Goal: Communication & Community: Answer question/provide support

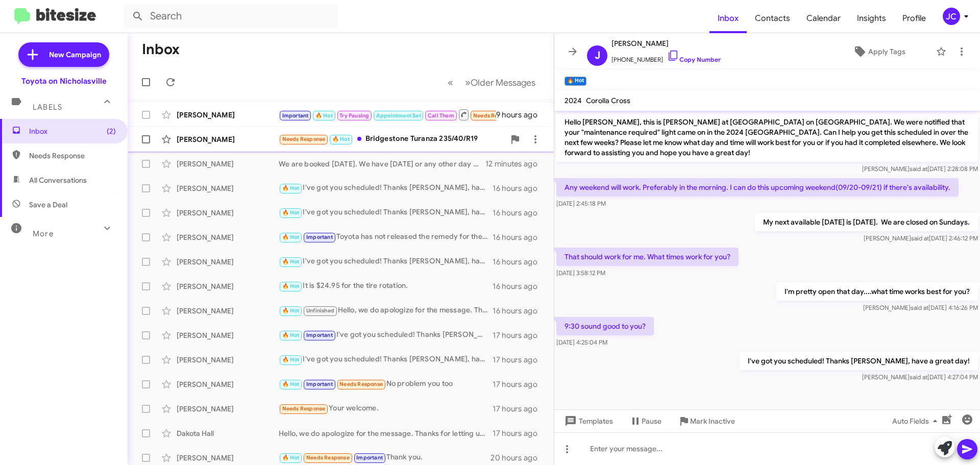
click at [208, 148] on div "John Ensminger Needs Response 🔥 Hot Bridgestone Turanza 235/40/R19 14 hours ago" at bounding box center [341, 139] width 410 height 20
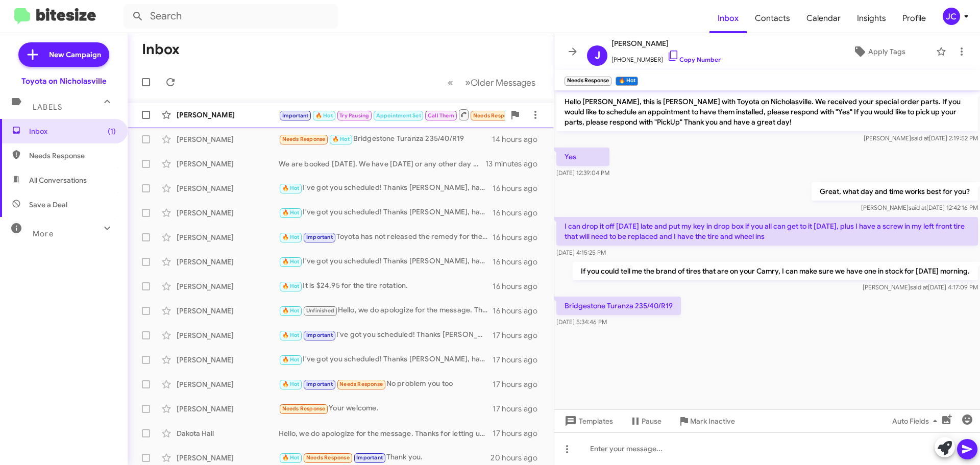
click at [213, 112] on div "Melissa Whitton" at bounding box center [228, 115] width 102 height 10
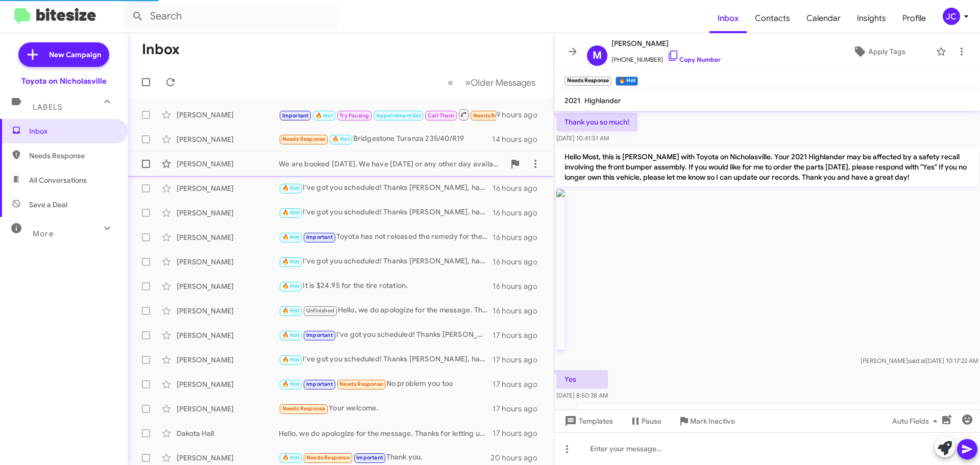
scroll to position [660, 0]
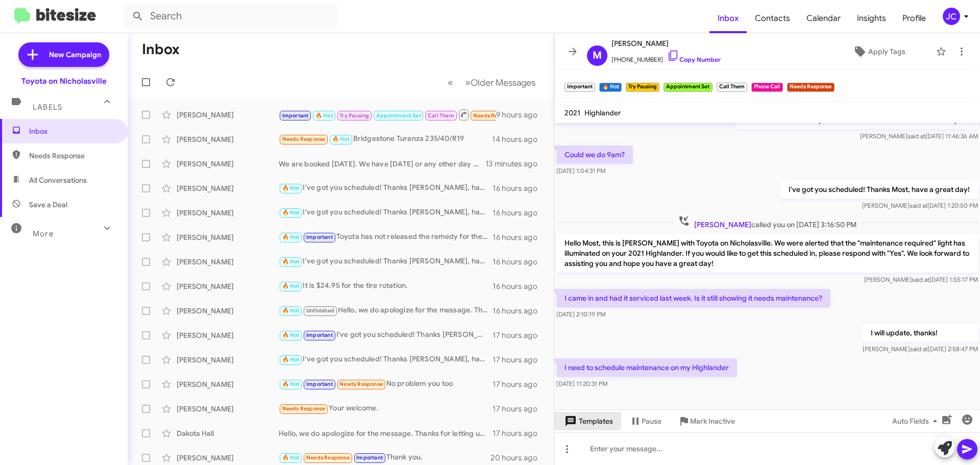
click at [588, 425] on span "Templates" at bounding box center [588, 421] width 51 height 18
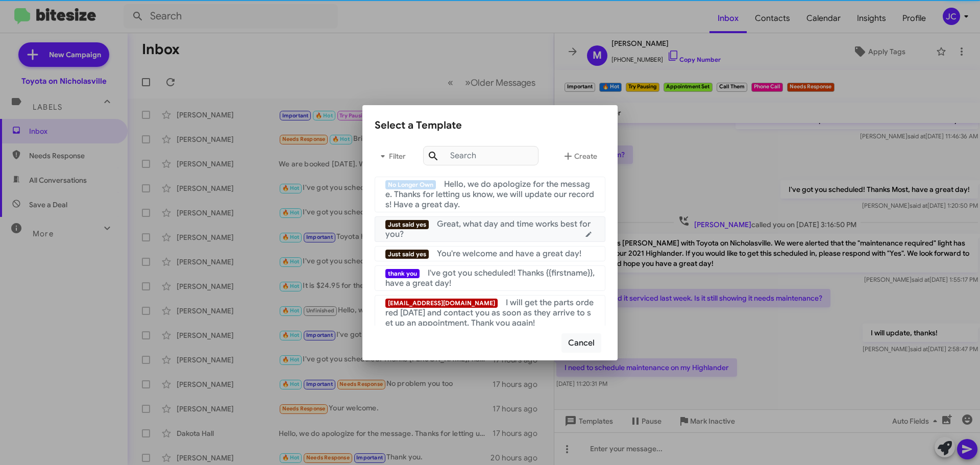
click at [528, 231] on div "Just said yes Great, what day and time works best for you?" at bounding box center [489, 229] width 209 height 20
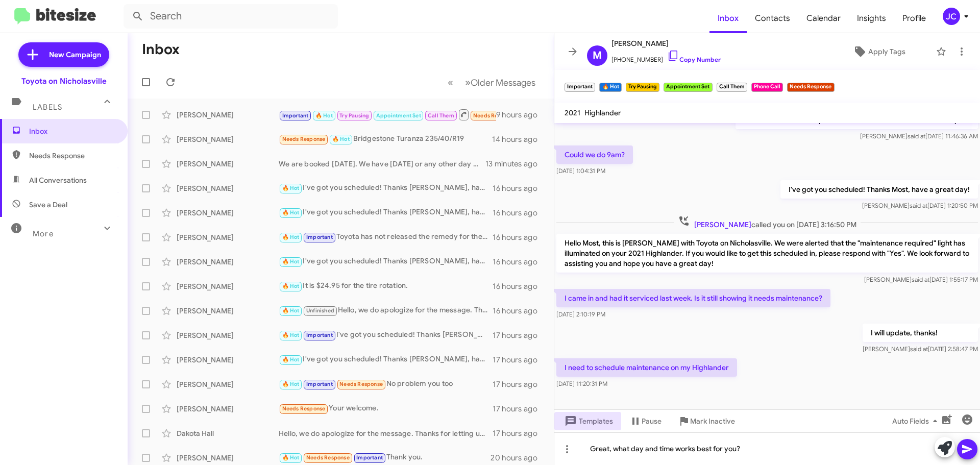
scroll to position [692, 0]
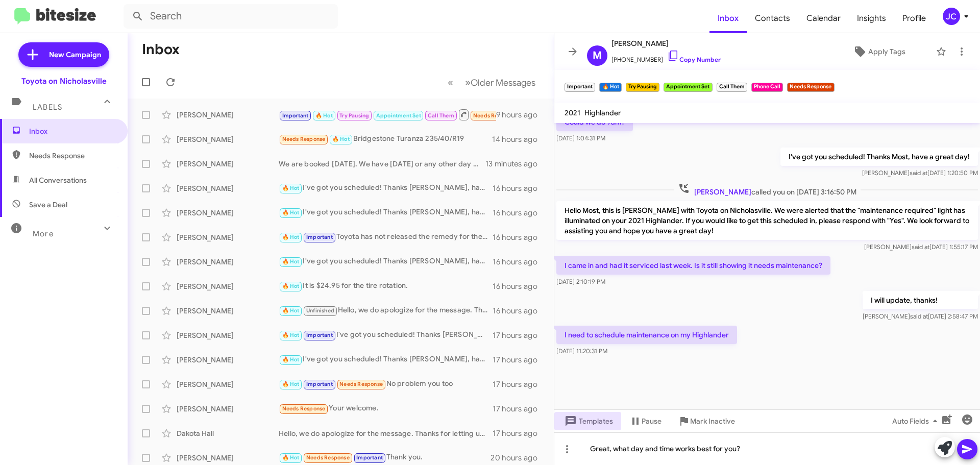
click at [964, 452] on icon at bounding box center [967, 449] width 10 height 9
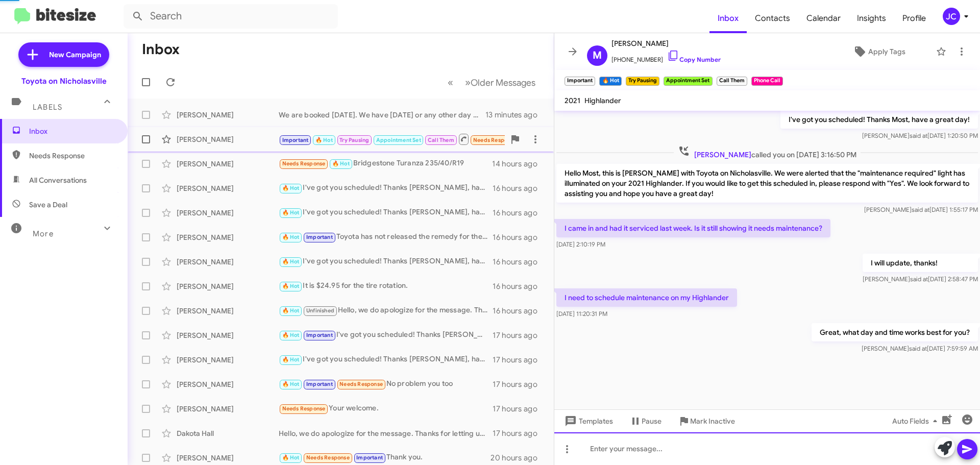
scroll to position [717, 0]
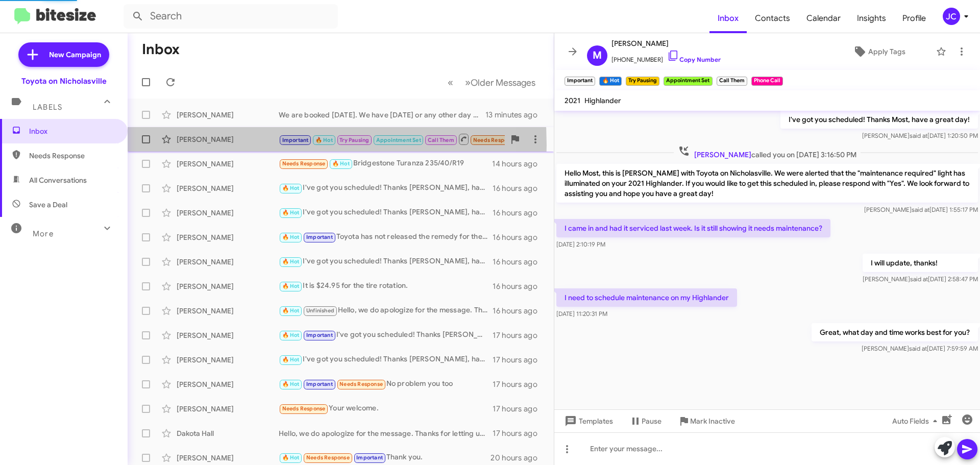
click at [207, 145] on div "Melissa Whitton Important 🔥 Hot Try Pausing Appointment Set Call Them Needs Res…" at bounding box center [341, 139] width 410 height 20
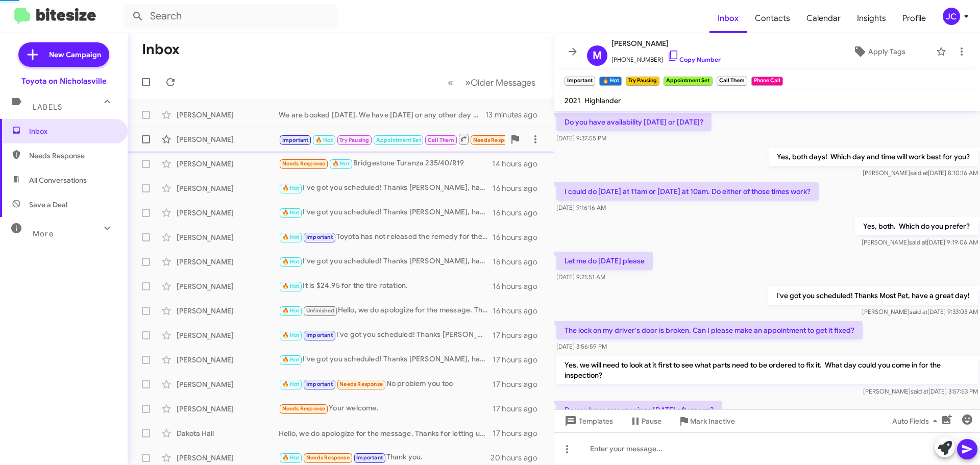
scroll to position [51, 0]
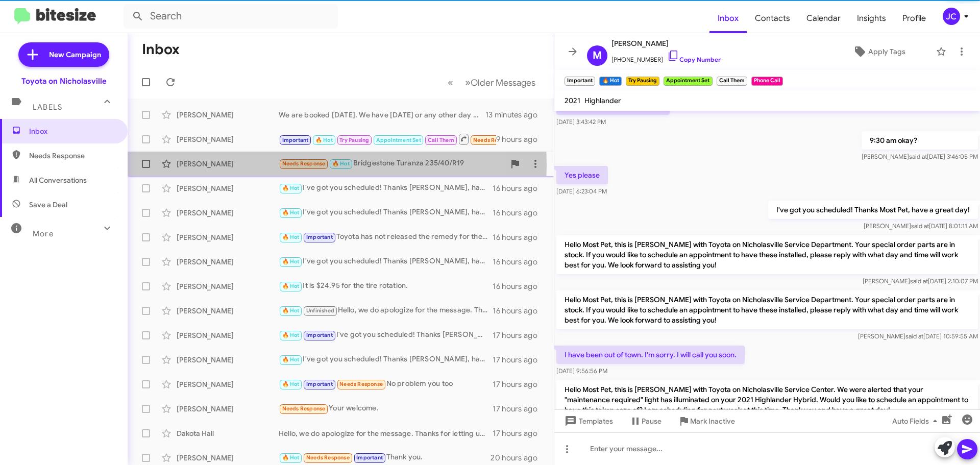
click at [202, 165] on div "[PERSON_NAME]" at bounding box center [228, 164] width 102 height 10
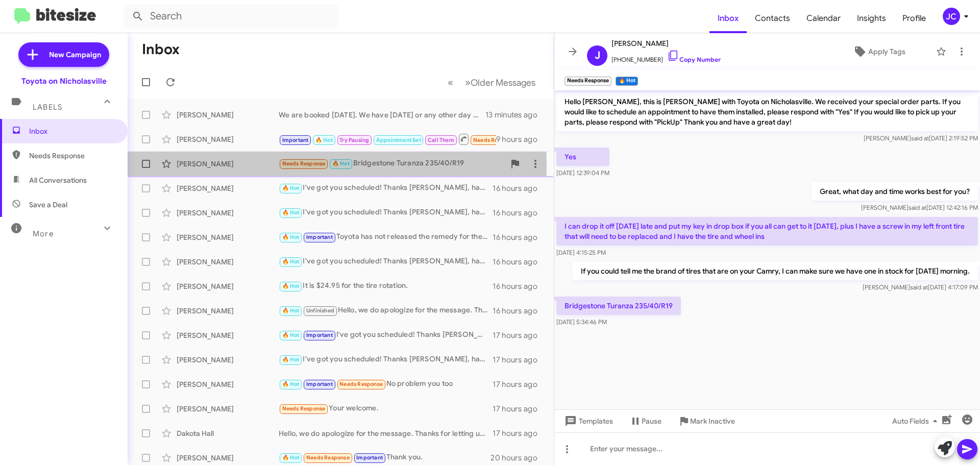
click at [215, 165] on div "[PERSON_NAME]" at bounding box center [228, 164] width 102 height 10
